Goal: Information Seeking & Learning: Find specific fact

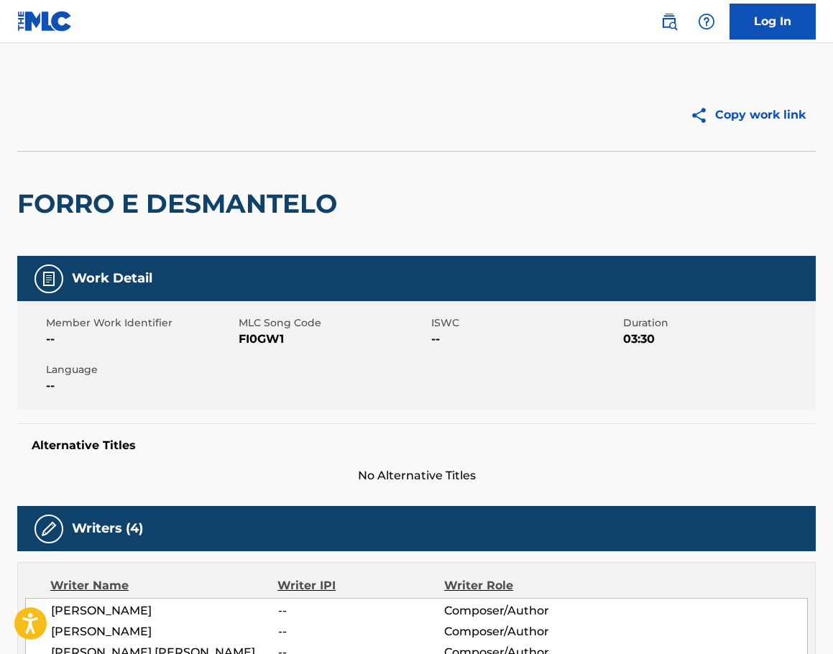
click at [676, 15] on img at bounding box center [669, 21] width 17 height 17
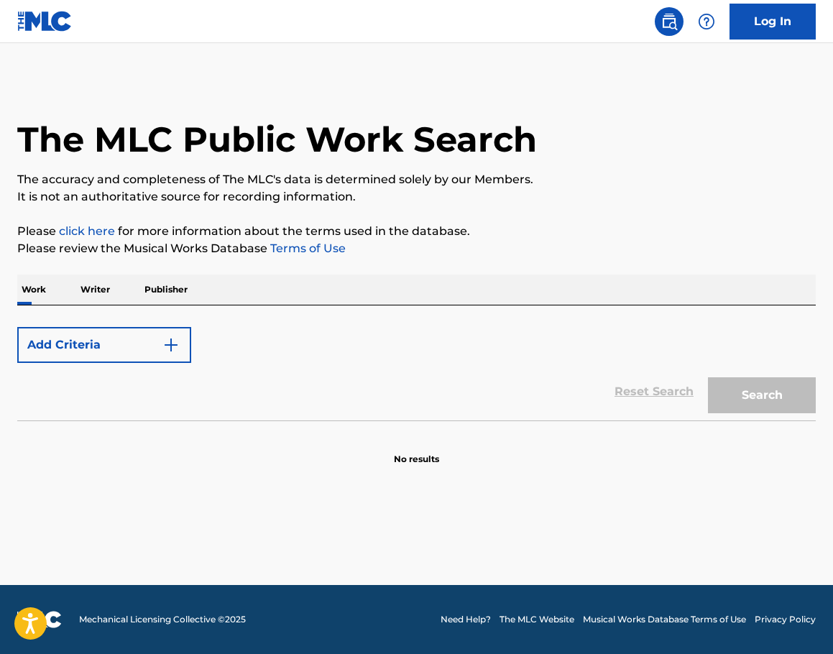
click at [127, 351] on button "Add Criteria" at bounding box center [104, 345] width 174 height 36
click at [138, 347] on button "Add Criteria" at bounding box center [104, 345] width 174 height 36
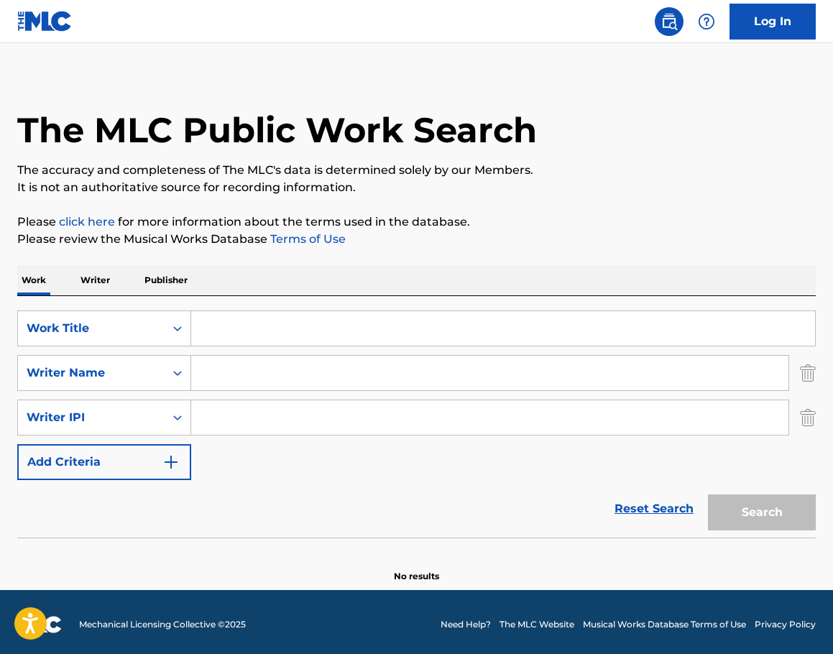
scroll to position [14, 0]
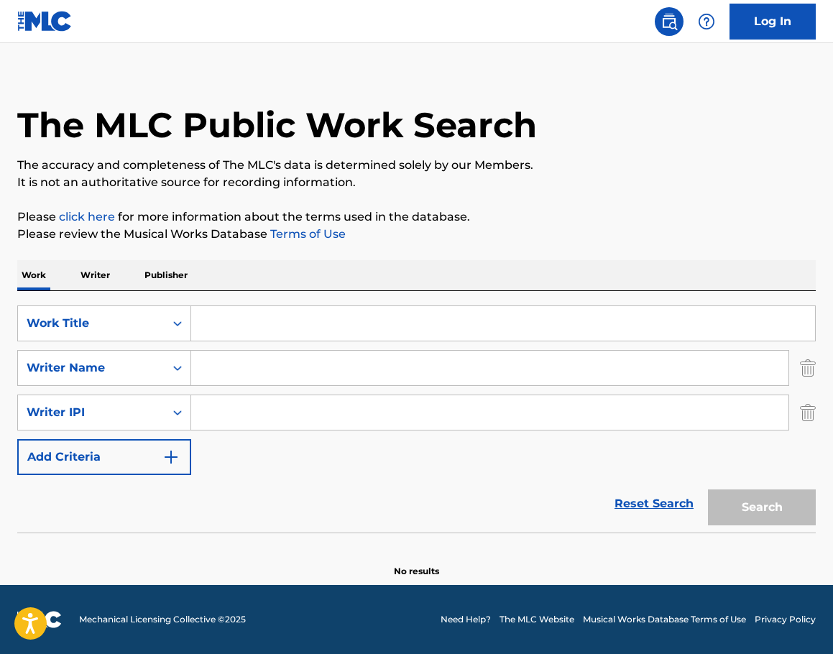
click at [816, 410] on div "The MLC Public Work Search The accuracy and completeness of The MLC's data is d…" at bounding box center [416, 321] width 833 height 513
click at [801, 415] on img "Search Form" at bounding box center [808, 413] width 16 height 36
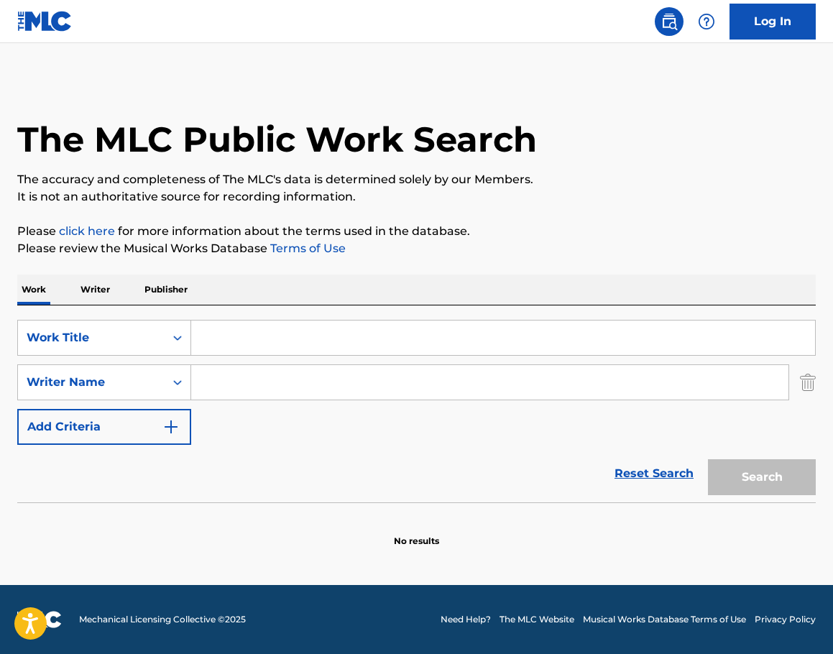
click at [232, 329] on input "Search Form" at bounding box center [503, 338] width 624 height 35
paste input "Southern Comfort - [PERSON_NAME]"
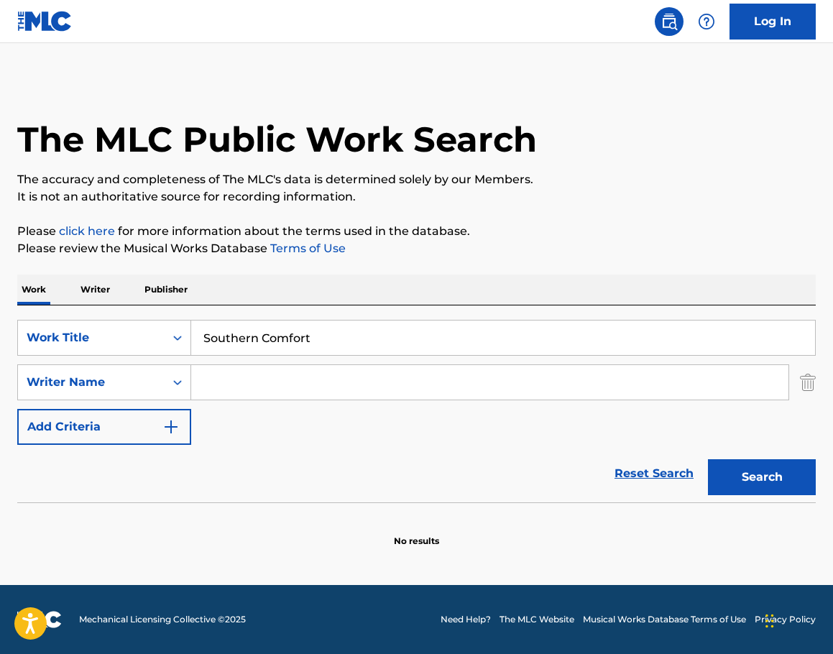
type input "Southern Comfort"
click at [291, 385] on input "Search Form" at bounding box center [489, 382] width 597 height 35
paste input "Southern Comfort - [PERSON_NAME]"
drag, startPoint x: 316, startPoint y: 382, endPoint x: 173, endPoint y: 410, distance: 145.8
click at [173, 410] on div "SearchWithCriteria523025d6-de8f-462b-a57c-9cadcfd418b4 Work Title Southern Comf…" at bounding box center [416, 382] width 799 height 125
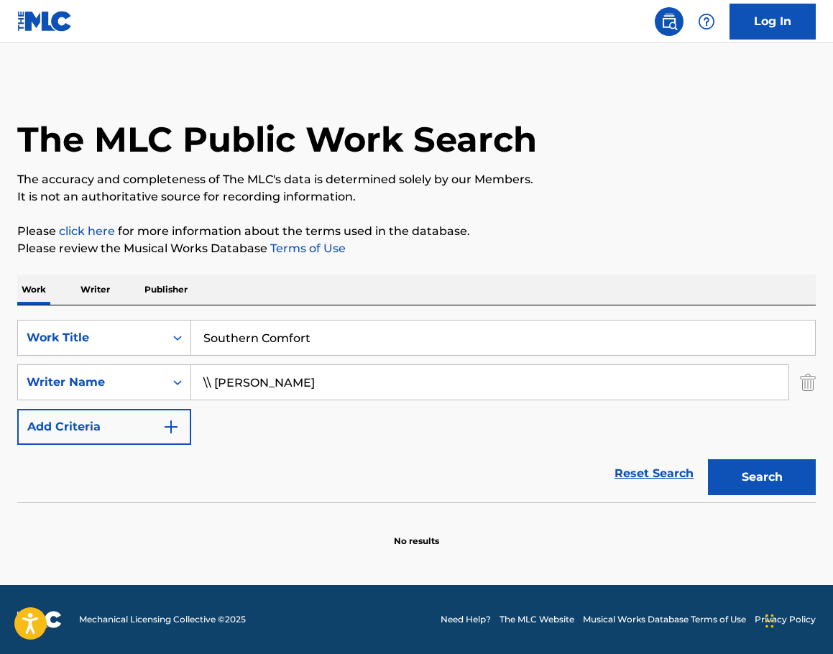
click at [301, 388] on input "\\ [PERSON_NAME]" at bounding box center [489, 382] width 597 height 35
click at [214, 384] on input "\\ [PERSON_NAME]" at bounding box center [489, 382] width 597 height 35
type input "[PERSON_NAME]"
click at [786, 471] on button "Search" at bounding box center [762, 477] width 108 height 36
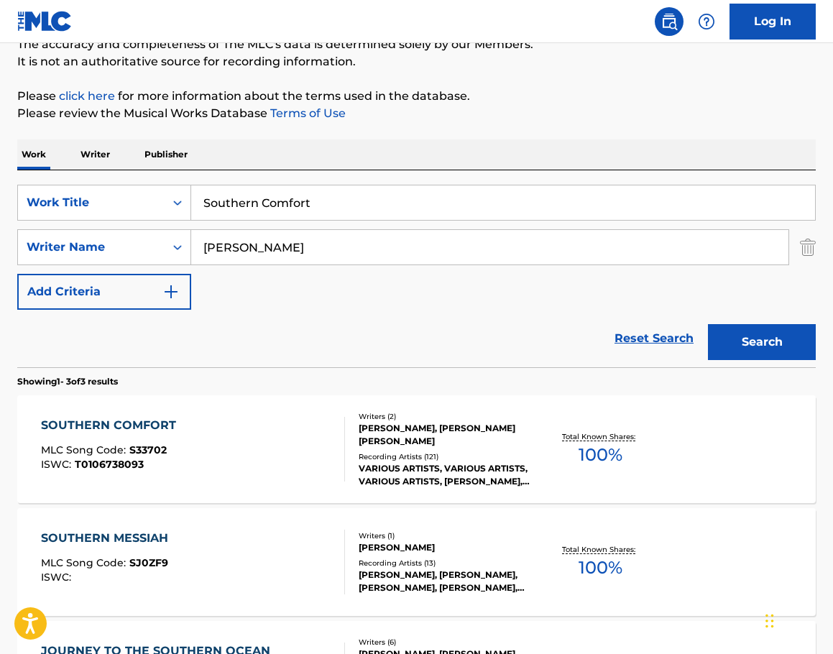
scroll to position [144, 0]
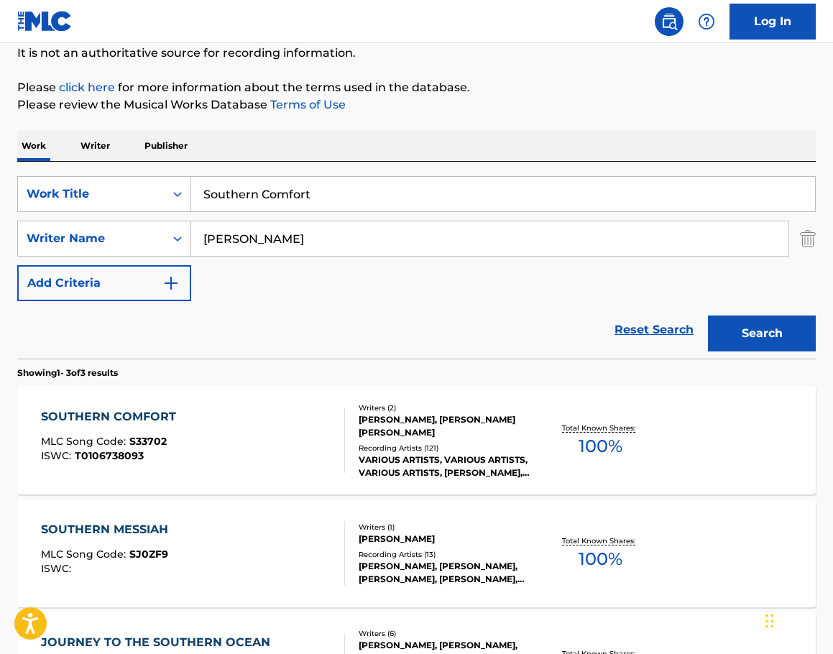
click at [425, 443] on div "Recording Artists ( 121 )" at bounding box center [447, 448] width 176 height 11
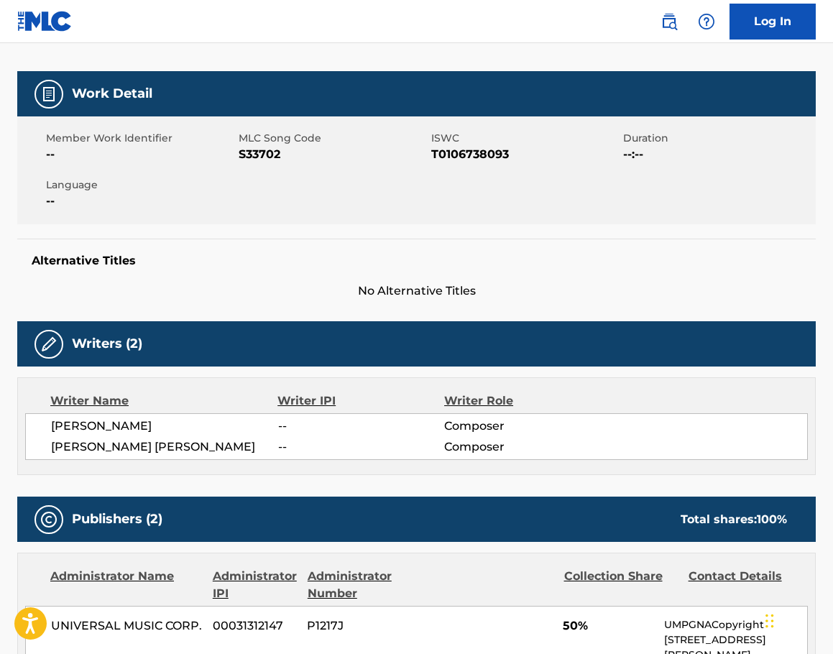
scroll to position [184, 0]
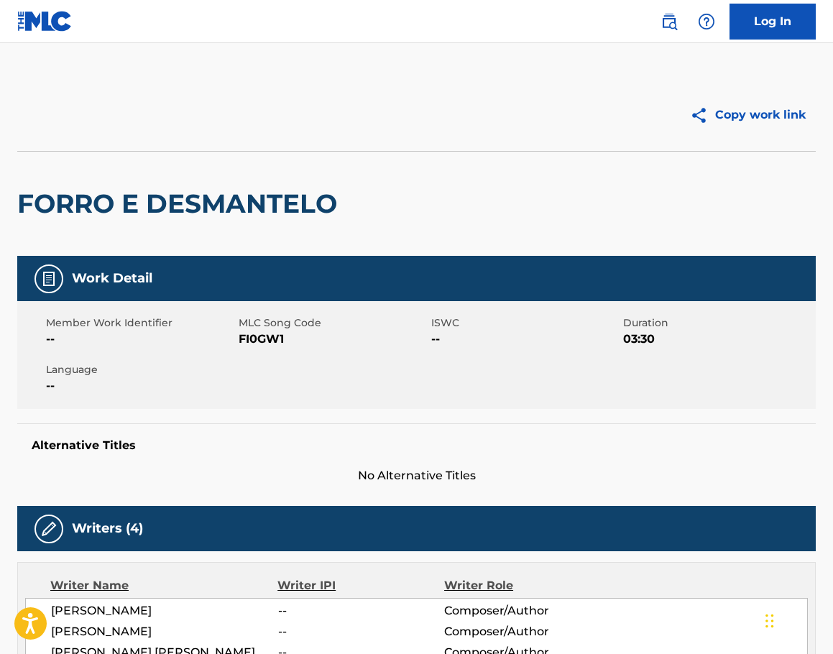
click at [677, 23] on img at bounding box center [669, 21] width 17 height 17
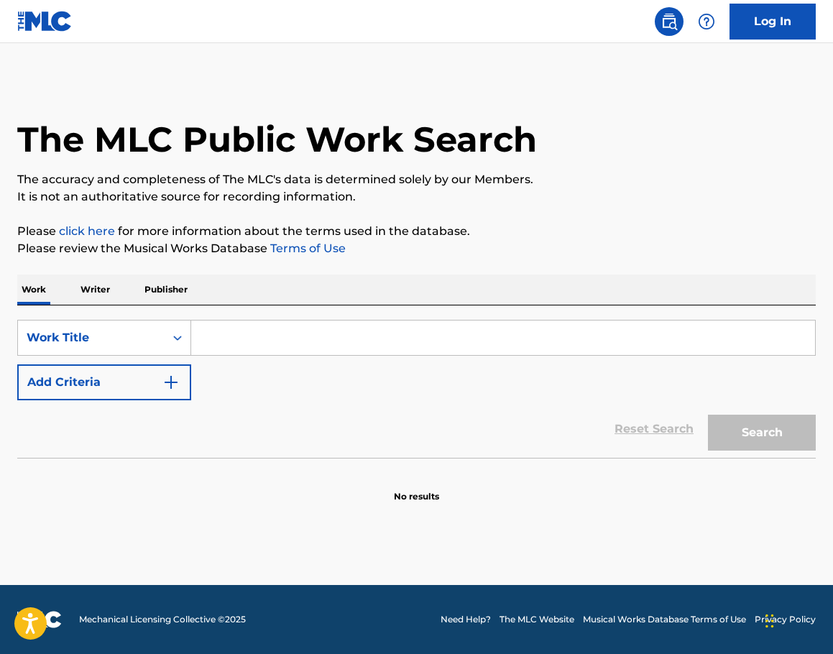
click at [219, 340] on input "Search Form" at bounding box center [503, 338] width 624 height 35
paste input "Type Dangerous"
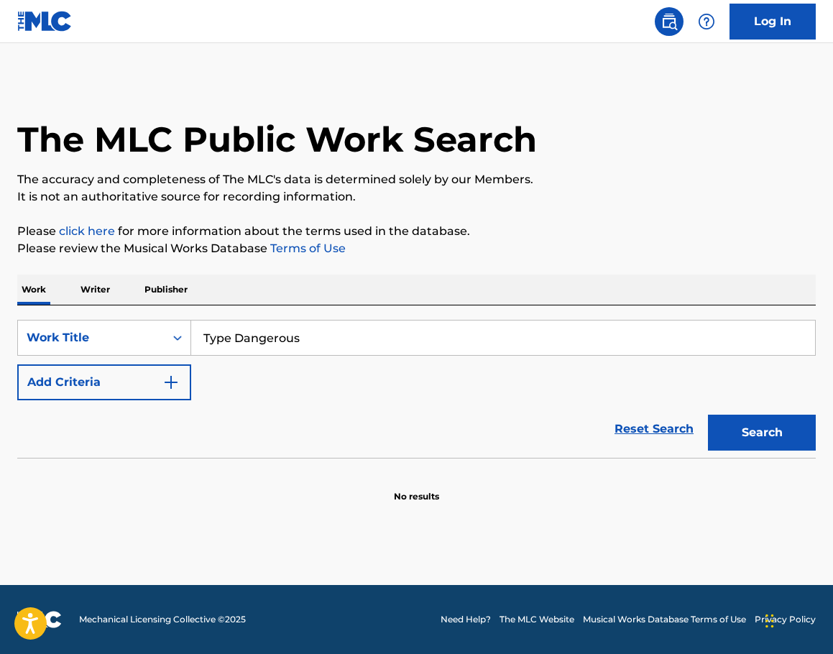
type input "Type Dangerous"
click at [149, 381] on button "Add Criteria" at bounding box center [104, 383] width 174 height 36
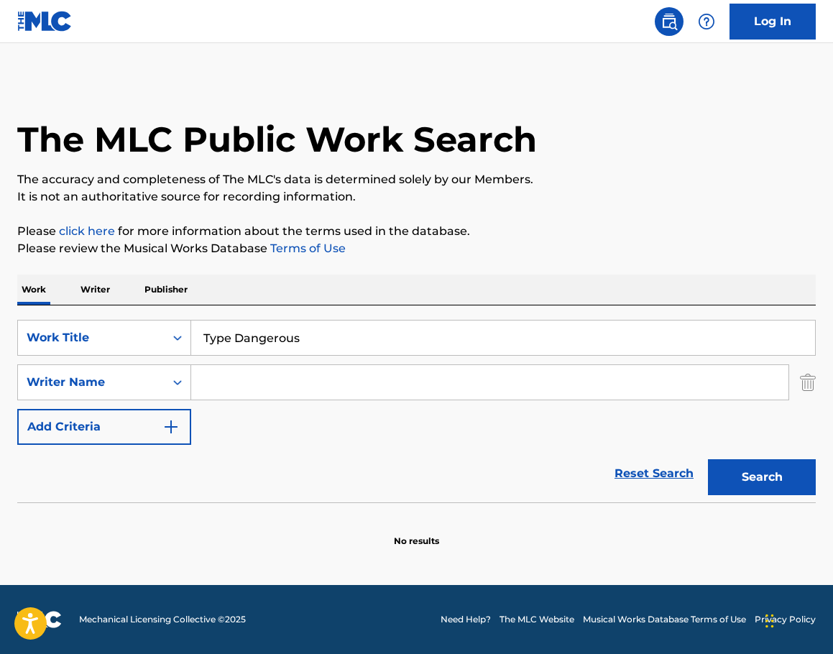
click at [262, 388] on input "Search Form" at bounding box center [489, 382] width 597 height 35
paste input "Mariah Carey"
type input "Mariah Carey"
click at [744, 480] on button "Search" at bounding box center [762, 477] width 108 height 36
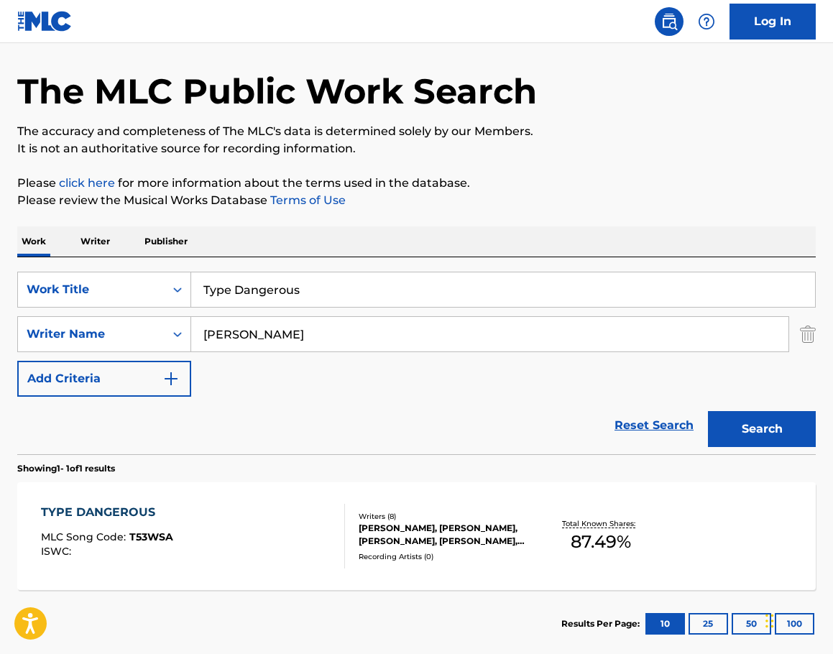
scroll to position [72, 0]
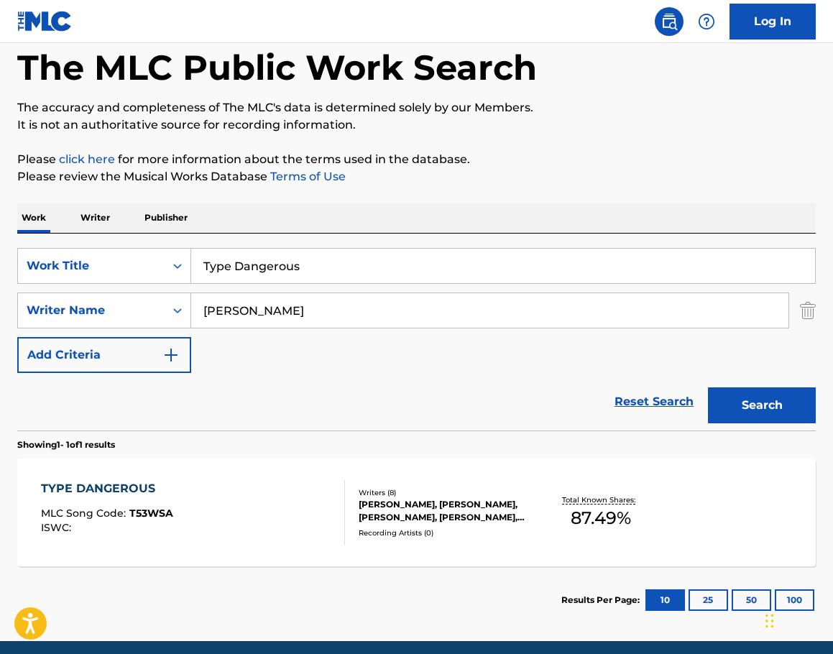
click at [450, 500] on div "DANIEL EDWARD MOORE II, RAE KHALIL, WILLIAM GRIFFIN, JASON POUNDS, BRANDON PAAK…" at bounding box center [447, 511] width 176 height 26
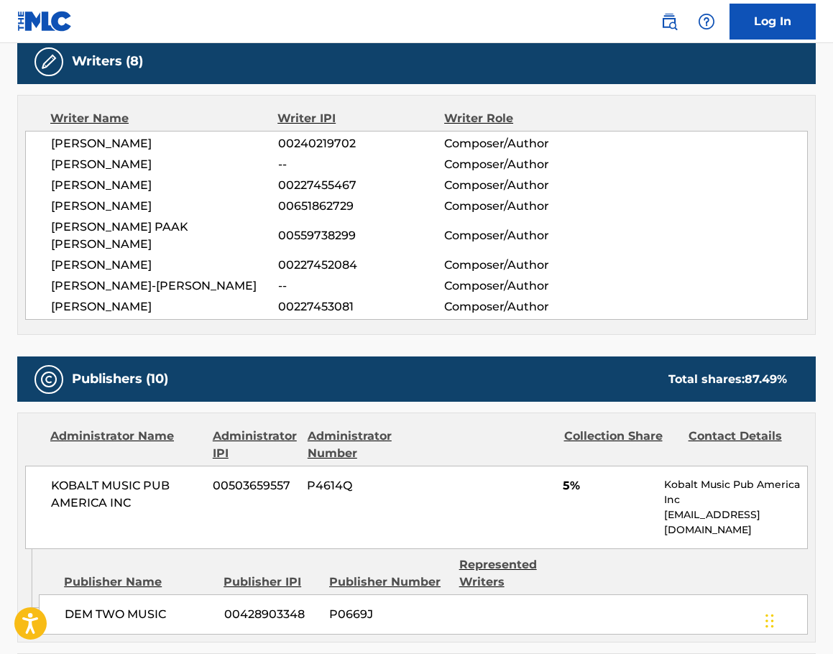
scroll to position [359, 0]
